Goal: Information Seeking & Learning: Learn about a topic

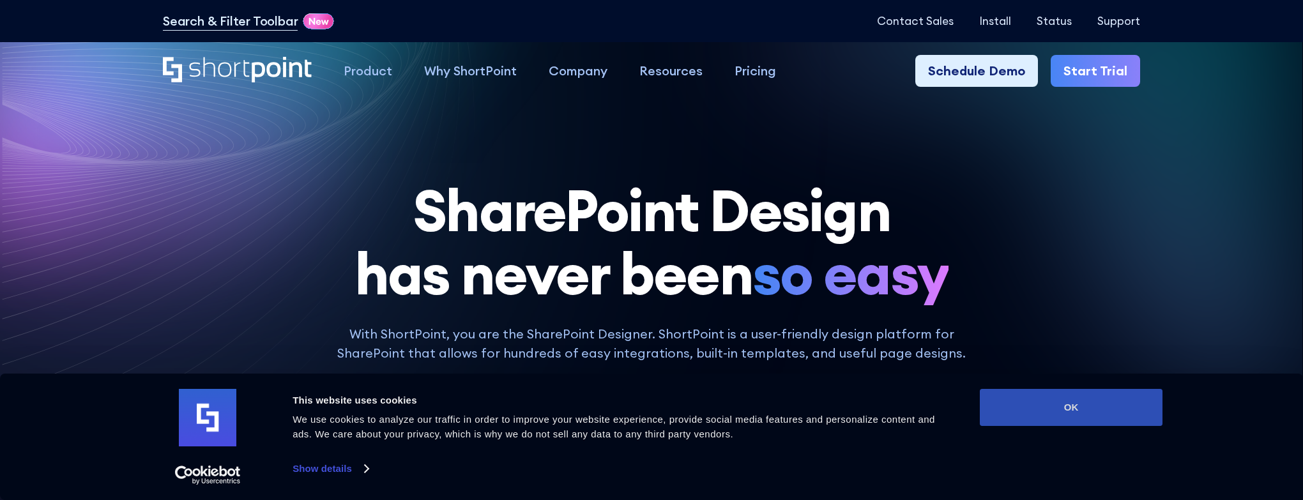
click at [1069, 408] on button "OK" at bounding box center [1071, 407] width 183 height 37
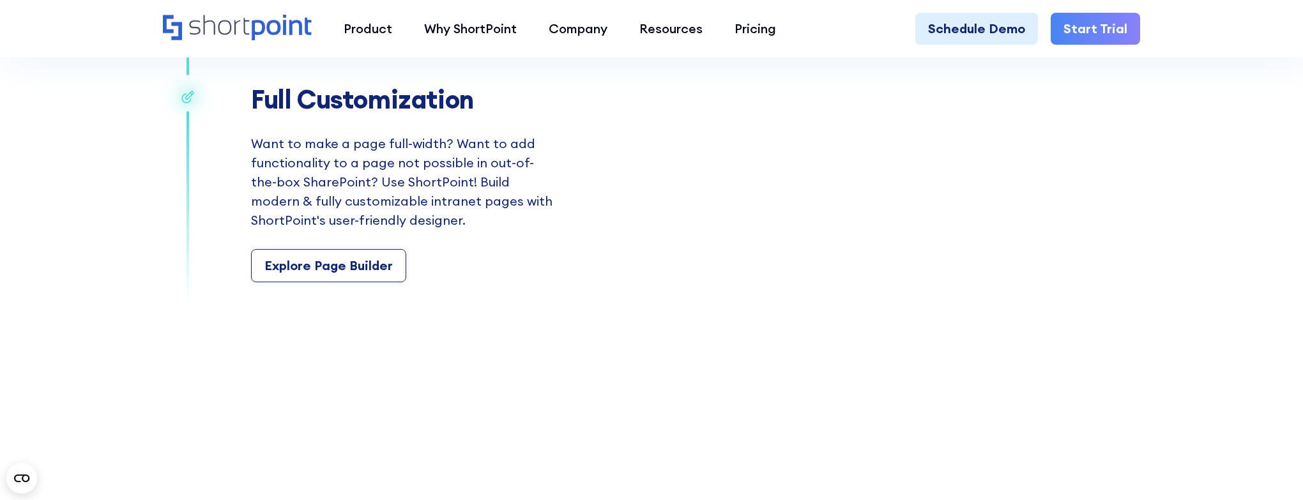
scroll to position [2625, 0]
click at [348, 264] on div "Explore Page Builder" at bounding box center [328, 264] width 128 height 19
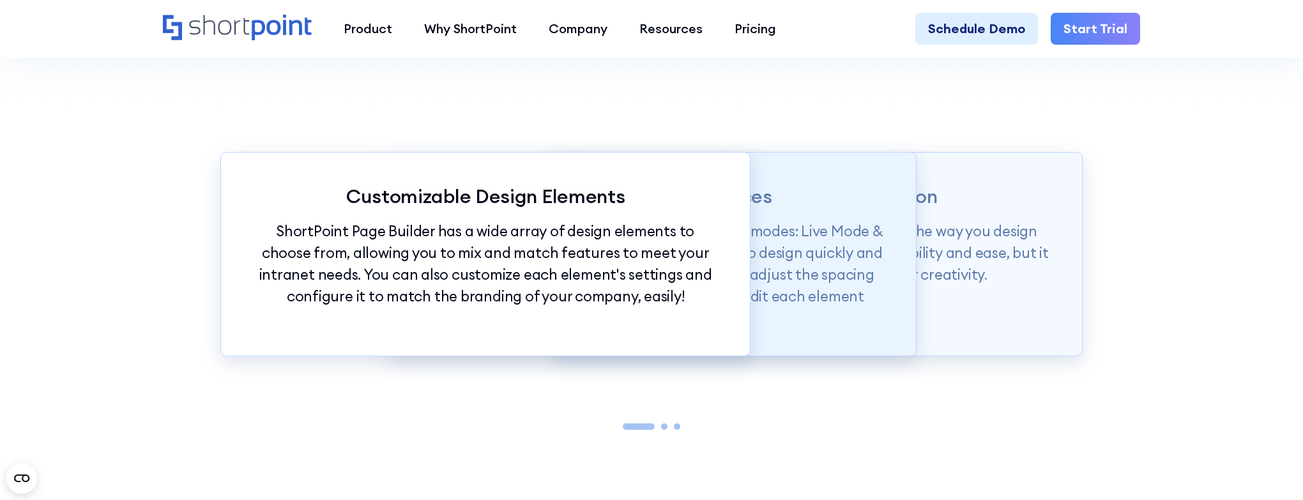
scroll to position [1522, 0]
click at [863, 275] on p "Page builder allows users to design in two flexible modes: Live Mode & Grid Mod…" at bounding box center [651, 274] width 465 height 108
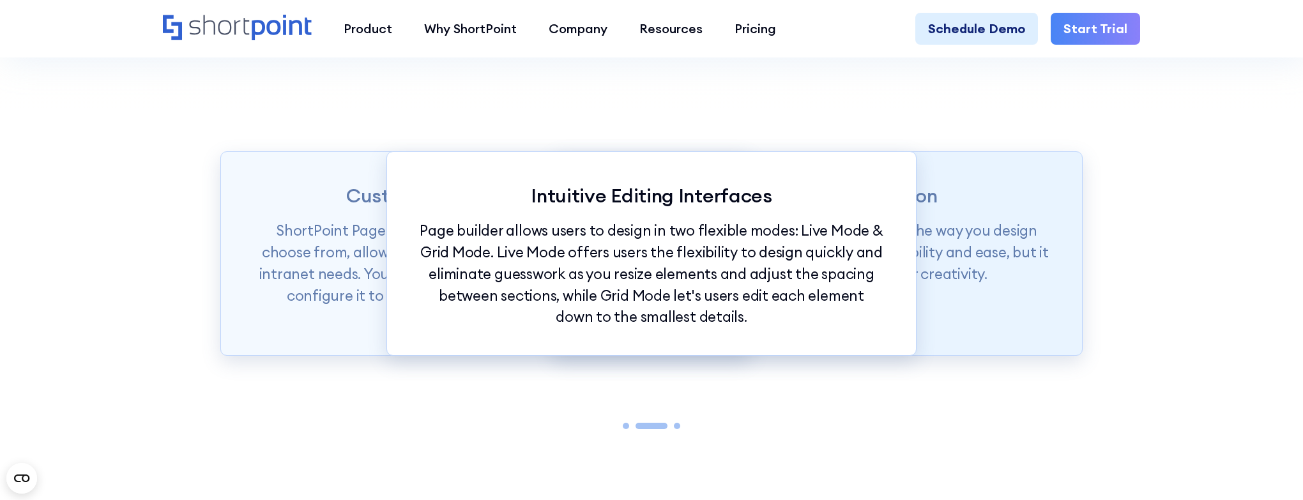
drag, startPoint x: 1039, startPoint y: 256, endPoint x: 1011, endPoint y: 261, distance: 28.5
click at [1038, 256] on p "ShortPoint Page Builder is truly revolutionizing the way you design your Intran…" at bounding box center [817, 252] width 465 height 64
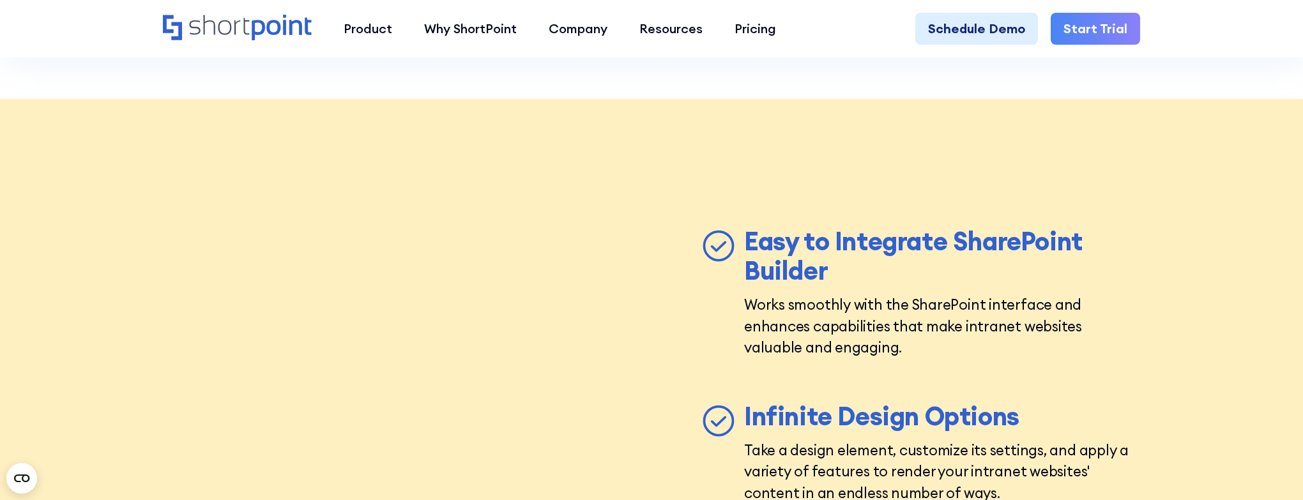
scroll to position [4851, 0]
